Goal: Task Accomplishment & Management: Use online tool/utility

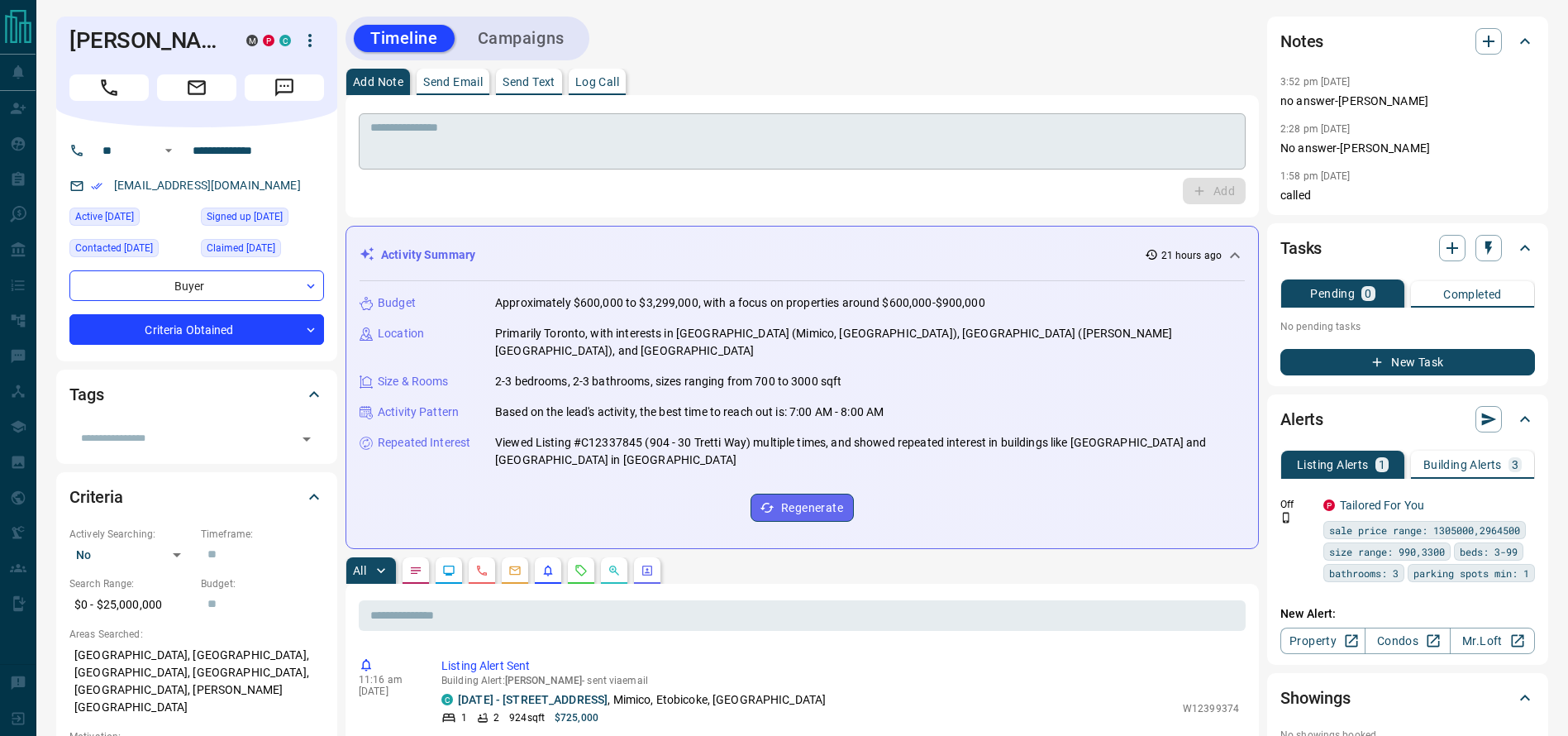
click at [827, 150] on textarea at bounding box center [802, 142] width 864 height 42
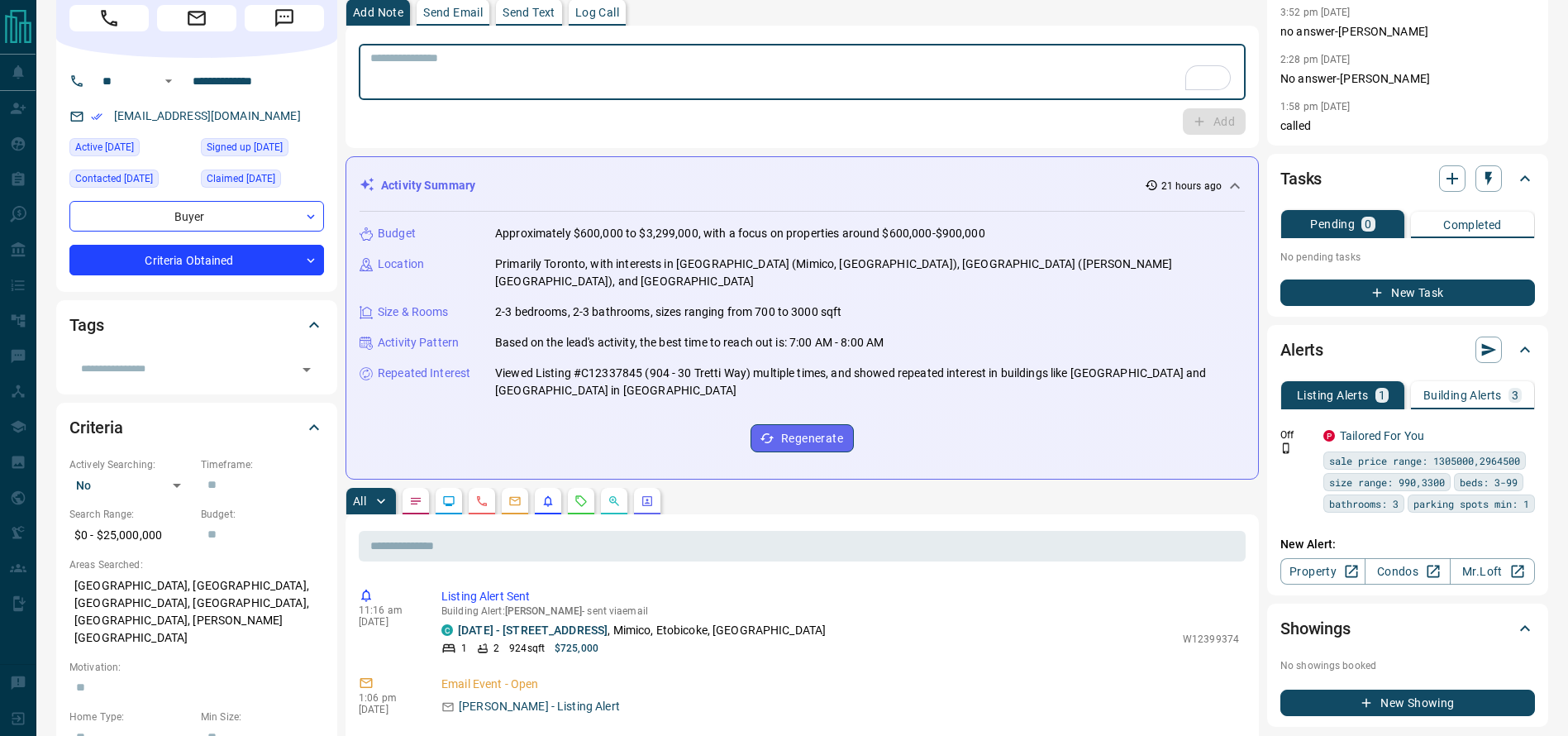
scroll to position [72, 0]
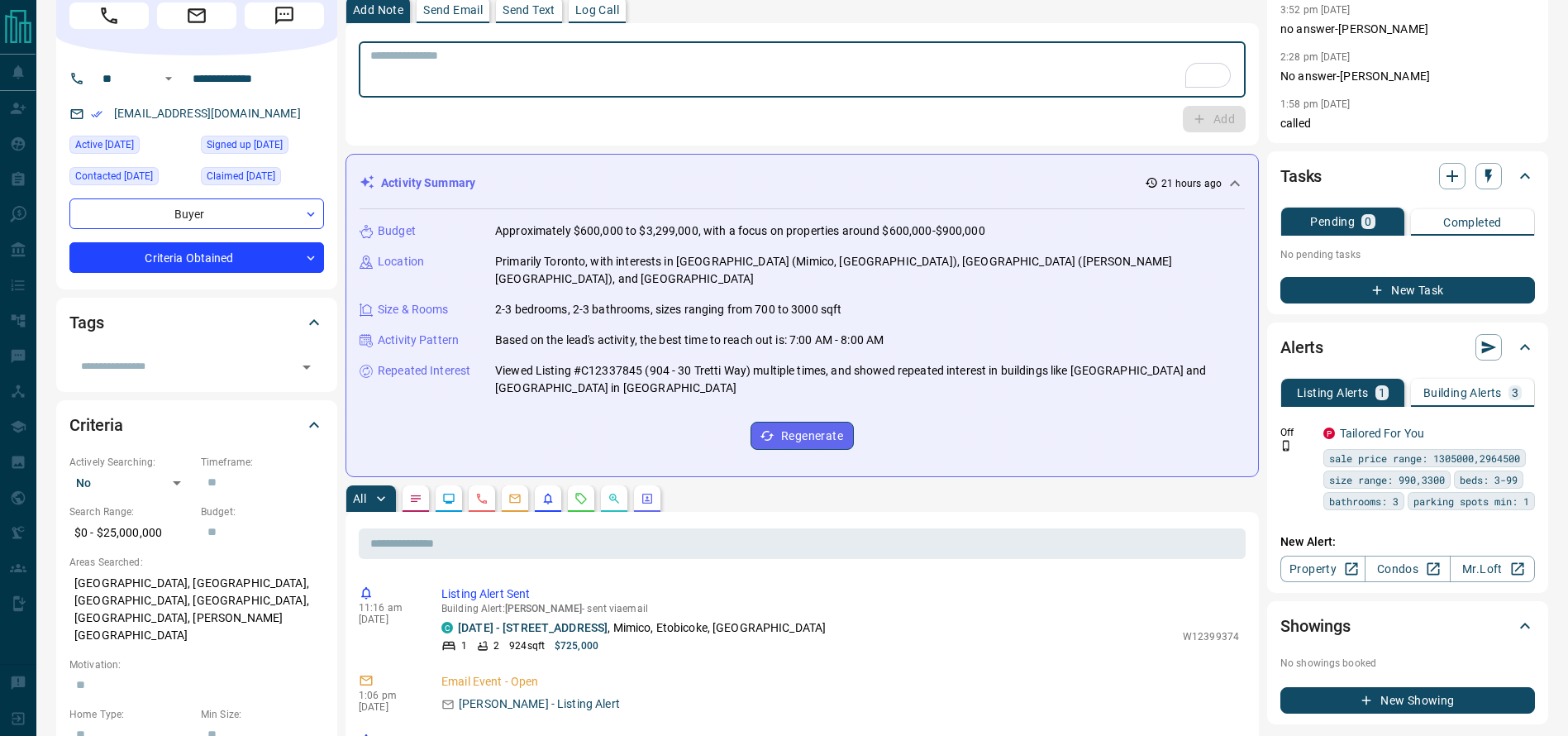
click at [829, 200] on hr at bounding box center [803, 203] width 886 height 11
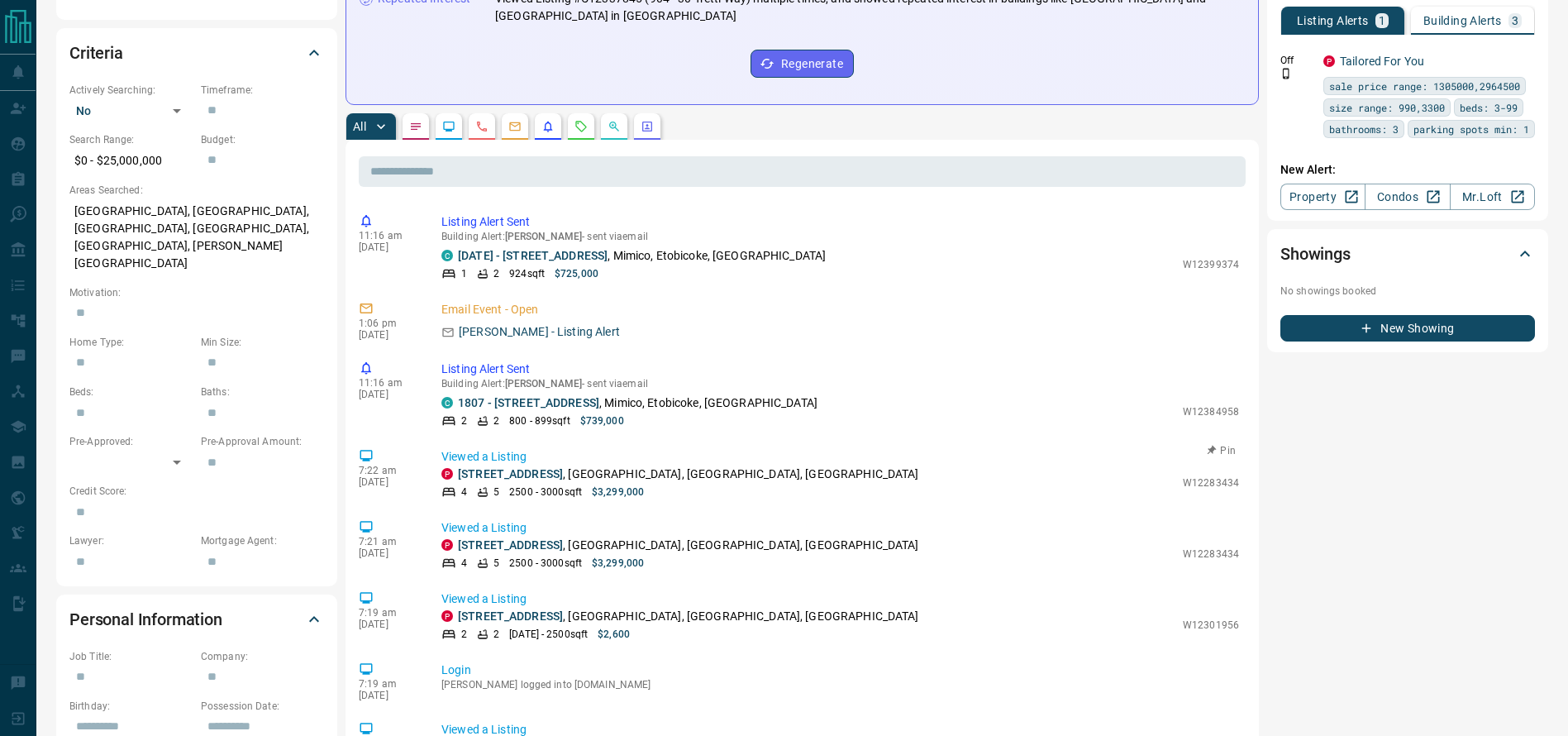
scroll to position [0, 0]
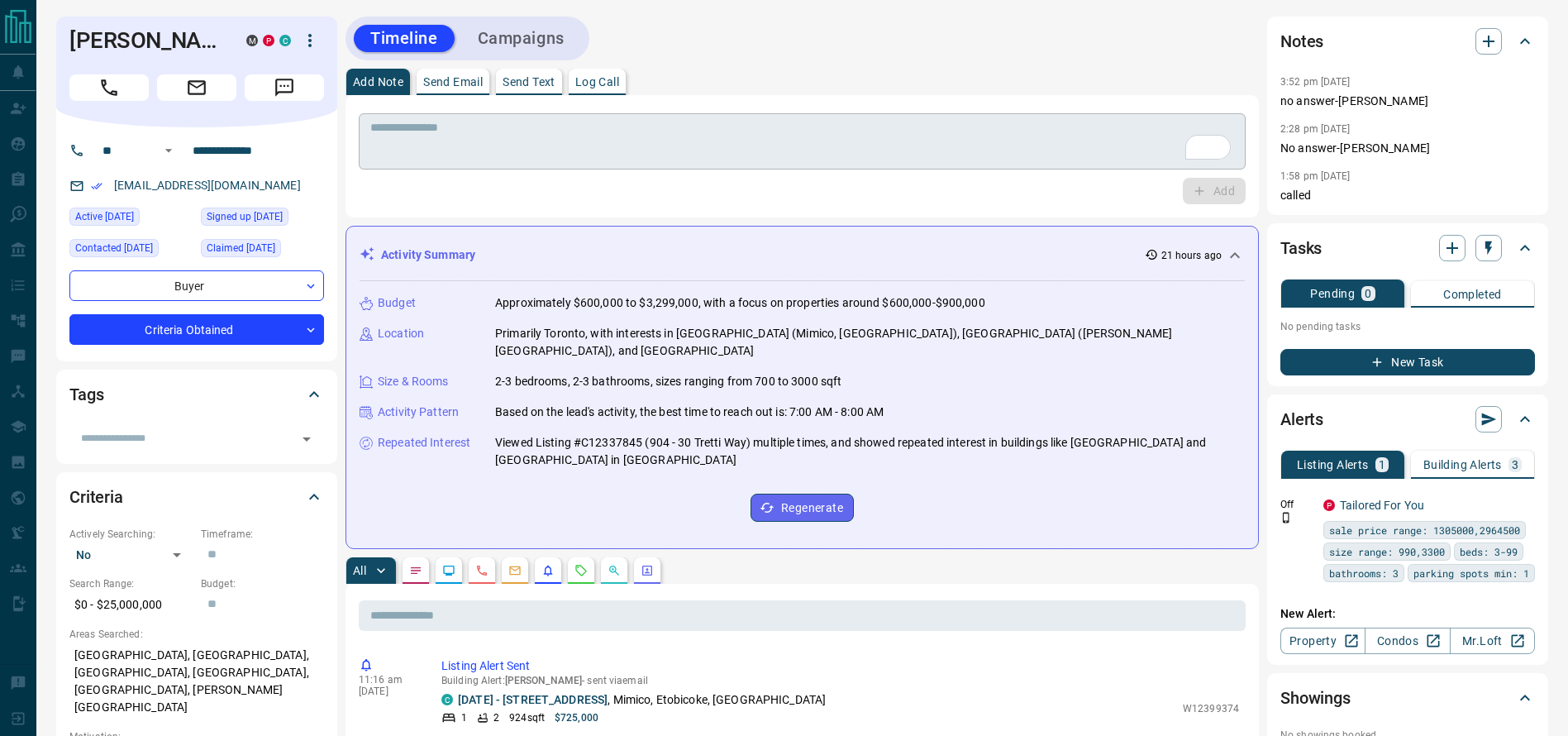
drag, startPoint x: 796, startPoint y: 103, endPoint x: 679, endPoint y: 153, distance: 127.2
click at [798, 103] on div "* ​ Add" at bounding box center [802, 156] width 914 height 123
click at [735, 236] on div "Activity Summary 21 hours ago Budget Approximately $600,000 to $3,299,000, with…" at bounding box center [802, 387] width 914 height 323
click at [87, 90] on button "Call" at bounding box center [110, 88] width 80 height 27
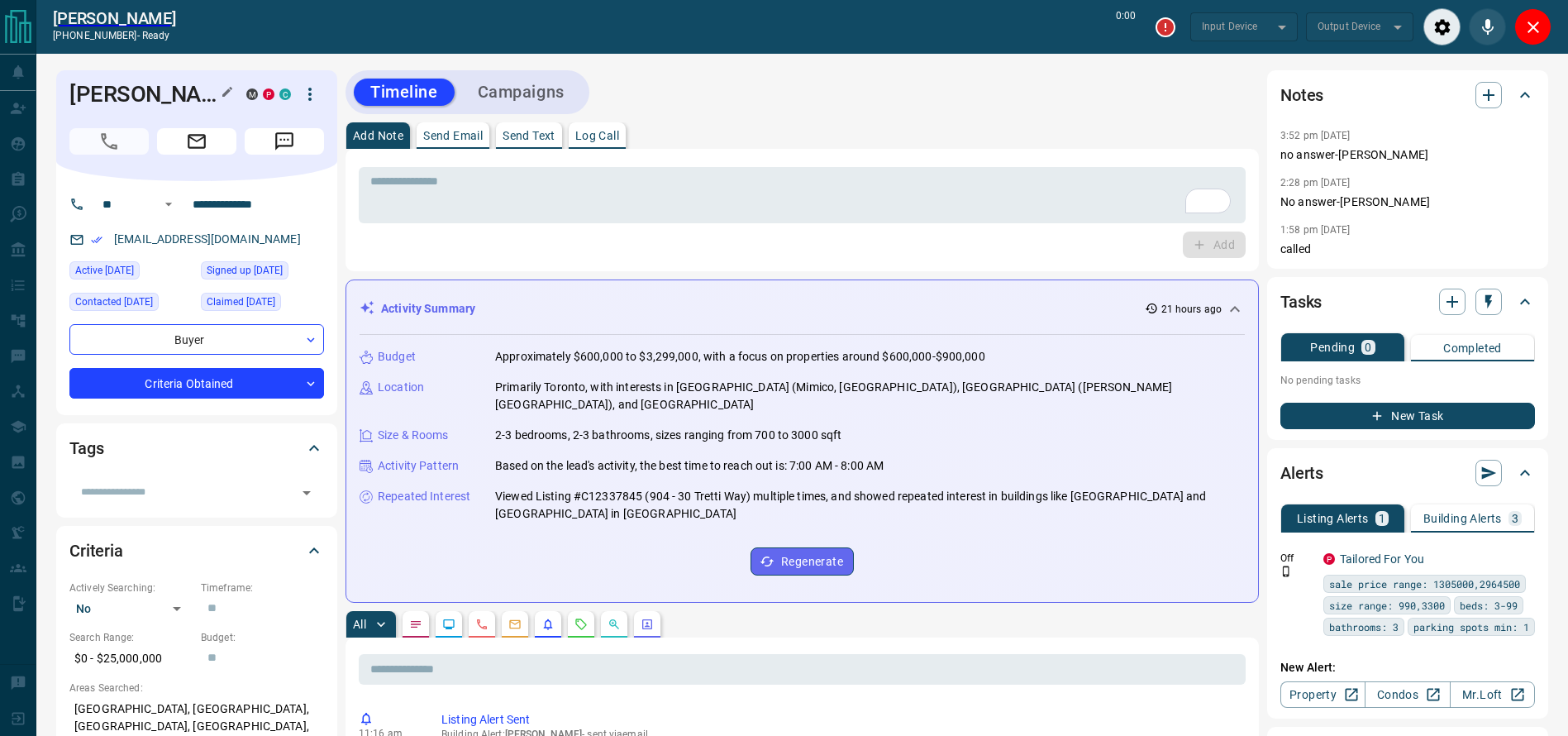
type input "*******"
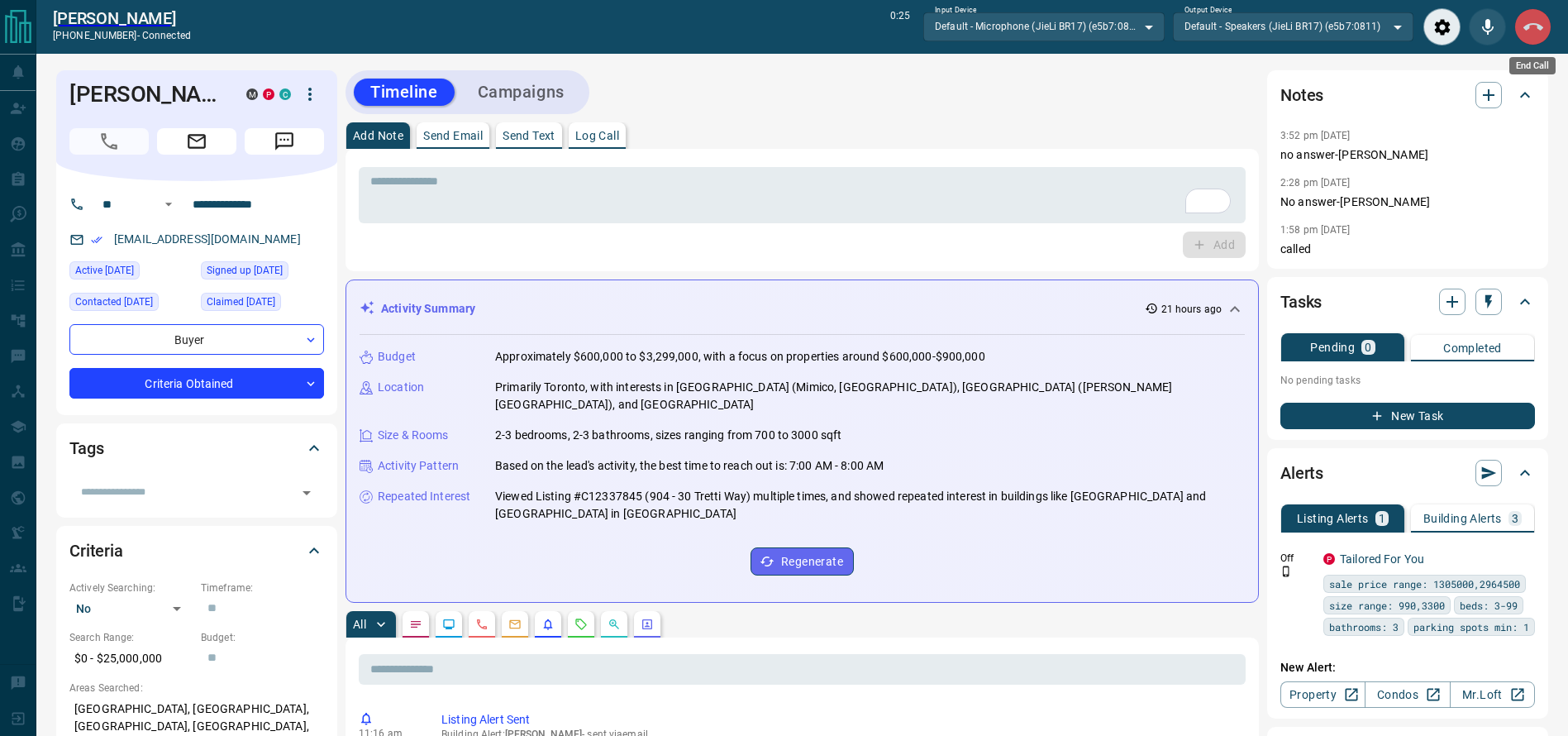
click at [1528, 12] on button "End Call" at bounding box center [1532, 26] width 37 height 37
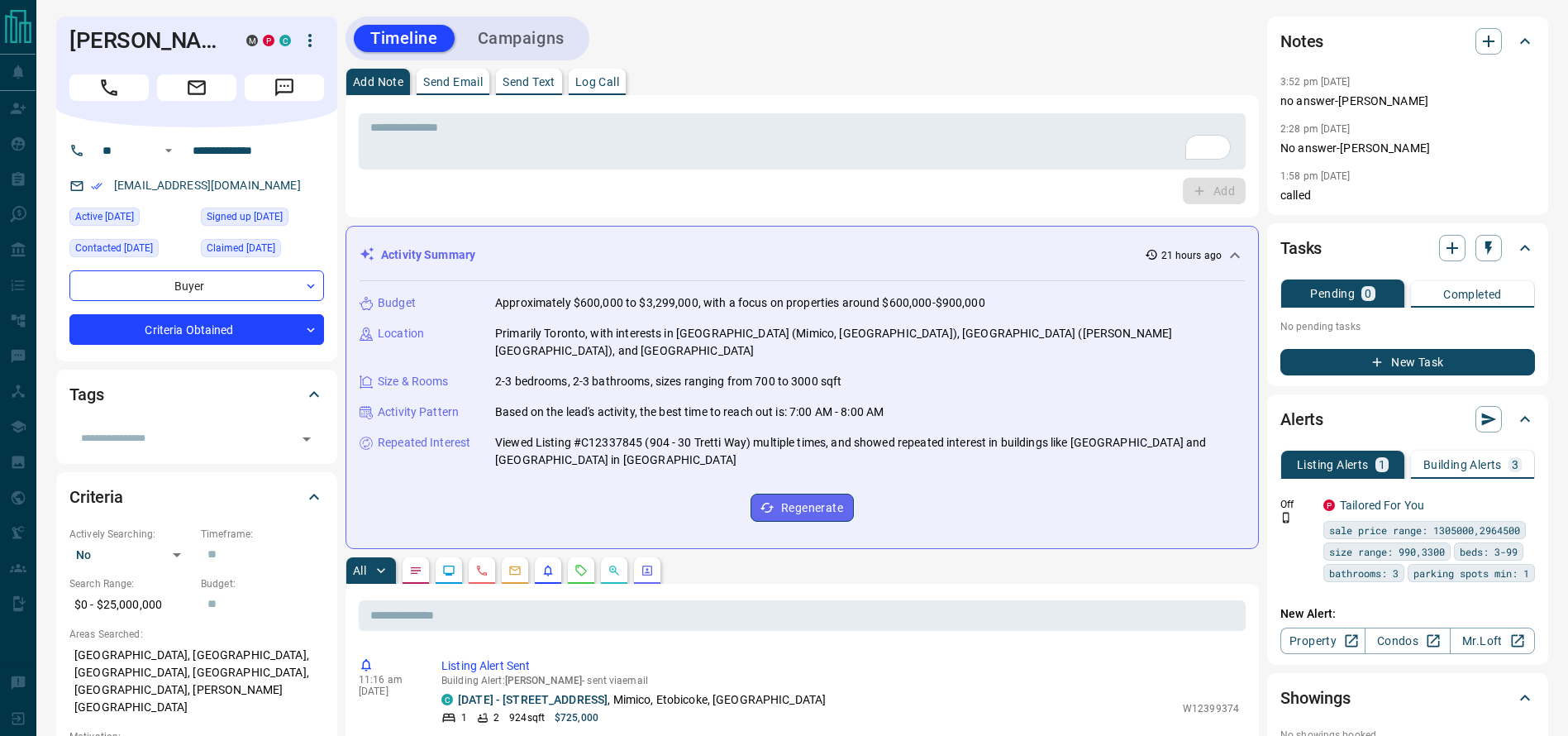
click at [916, 179] on div "Add" at bounding box center [802, 190] width 887 height 27
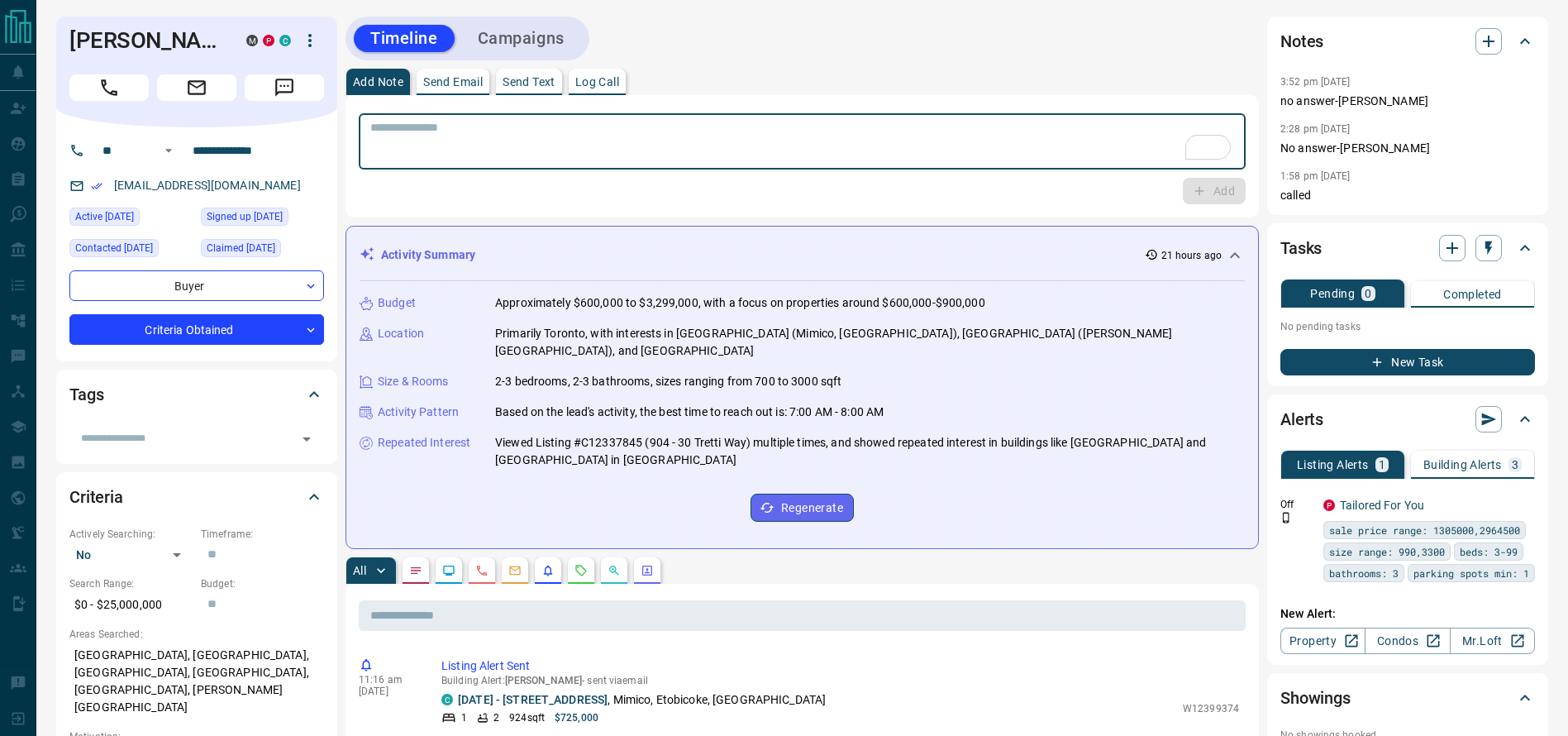
click at [907, 153] on textarea "To enrich screen reader interactions, please activate Accessibility in Grammarl…" at bounding box center [802, 142] width 864 height 42
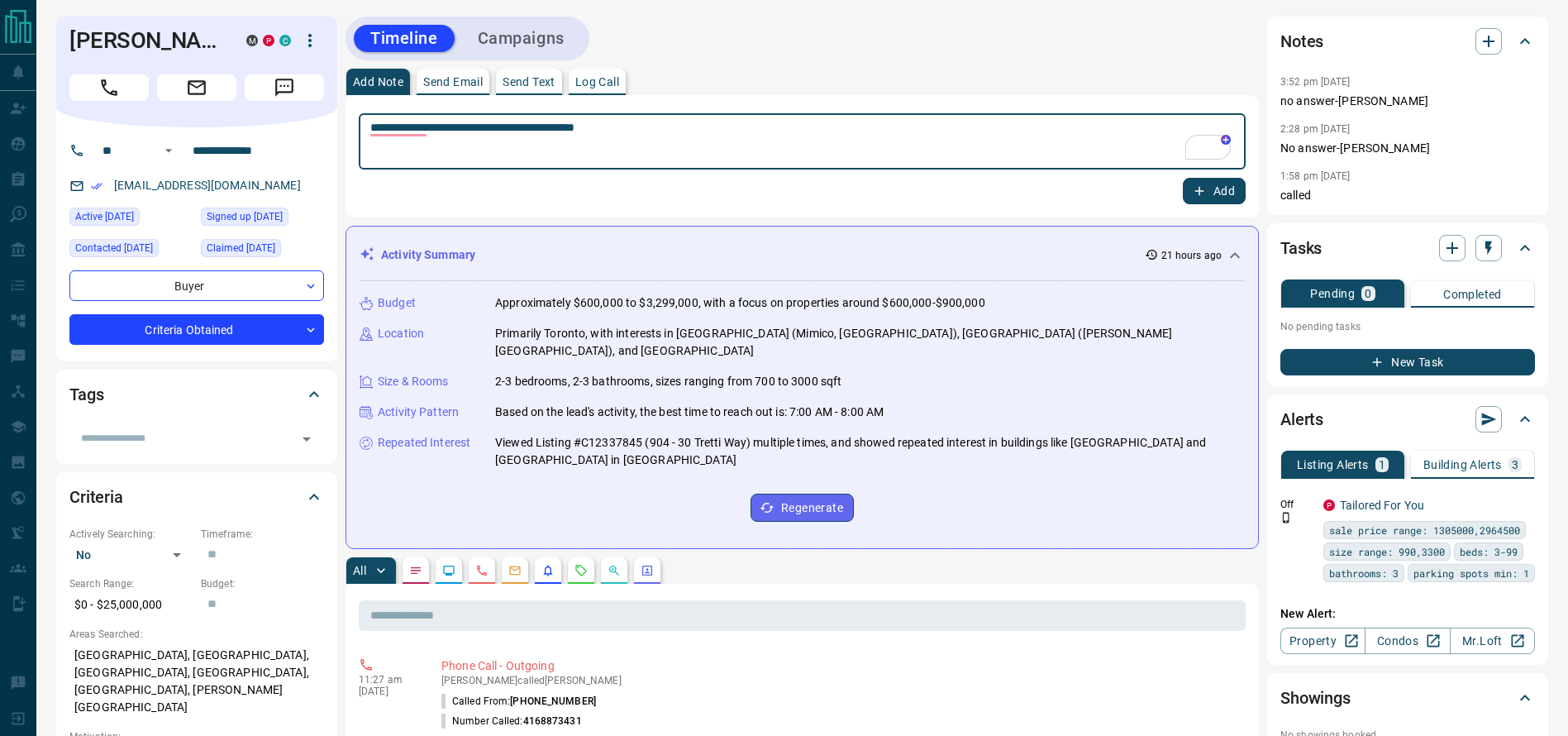
type textarea "**********"
click at [1189, 178] on button "Add" at bounding box center [1214, 190] width 63 height 27
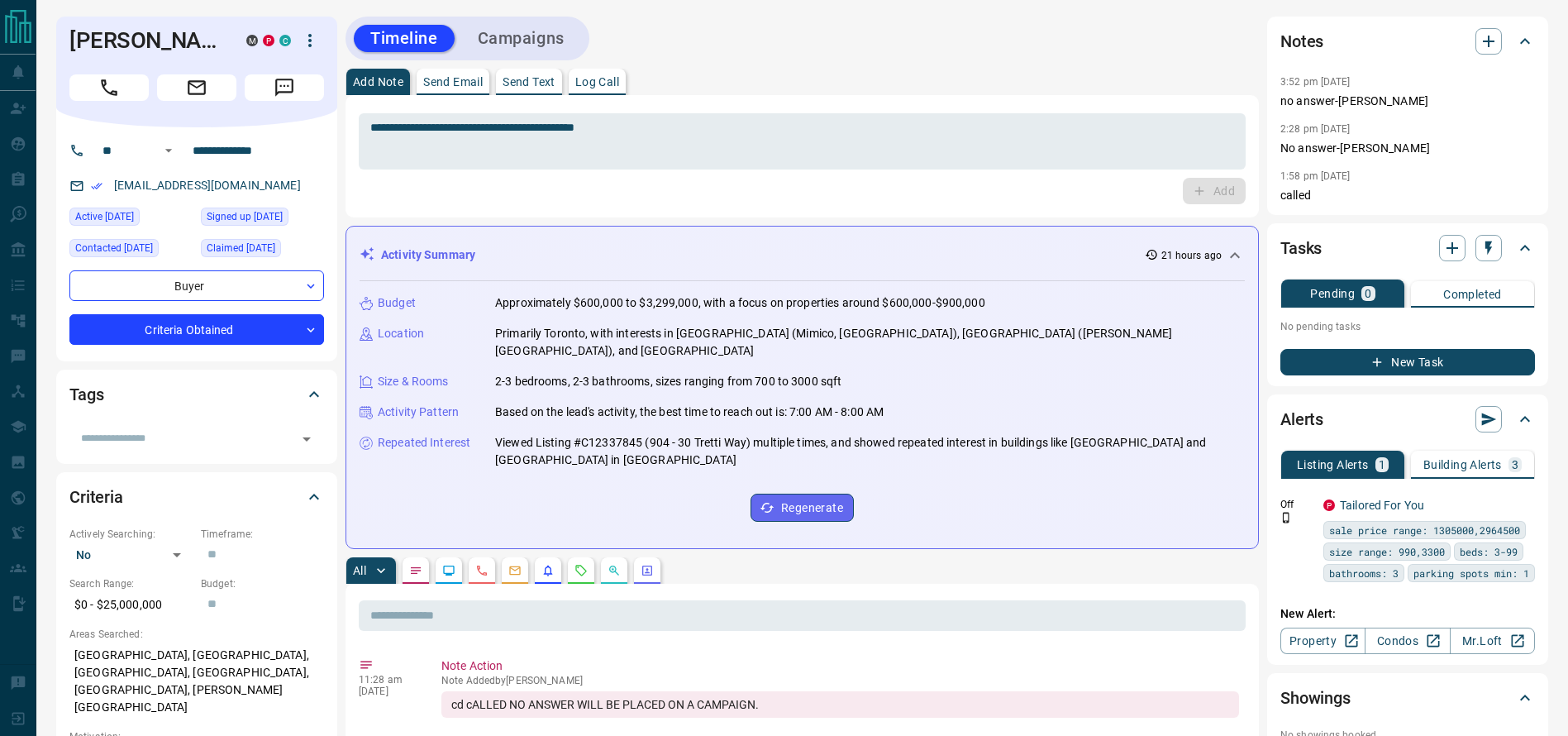
click at [801, 90] on div "Add Note Send Email Send Text Log Call" at bounding box center [802, 82] width 914 height 27
click at [898, 59] on div "Timeline Campaigns" at bounding box center [802, 39] width 914 height 44
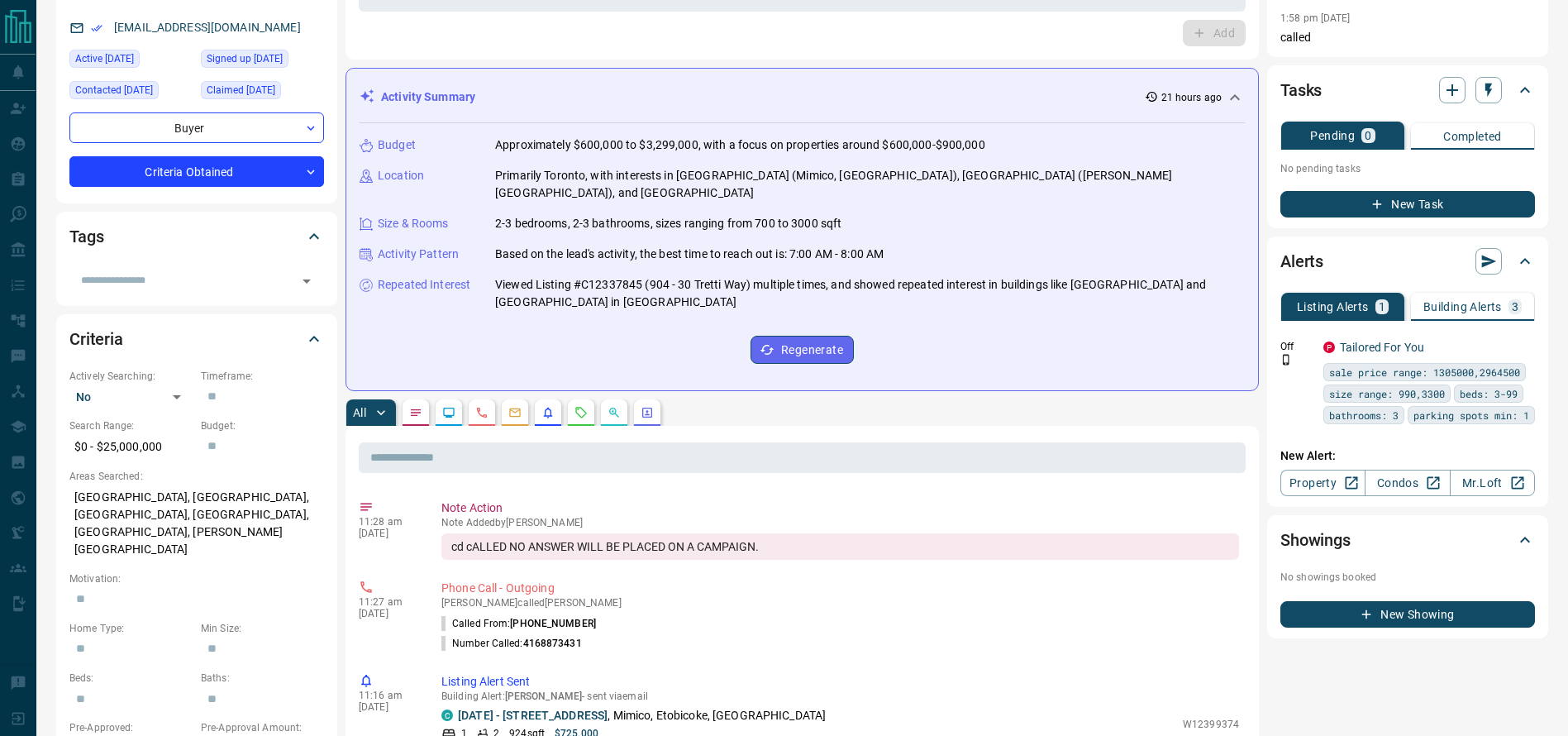
scroll to position [152, 0]
